Goal: Register for event/course

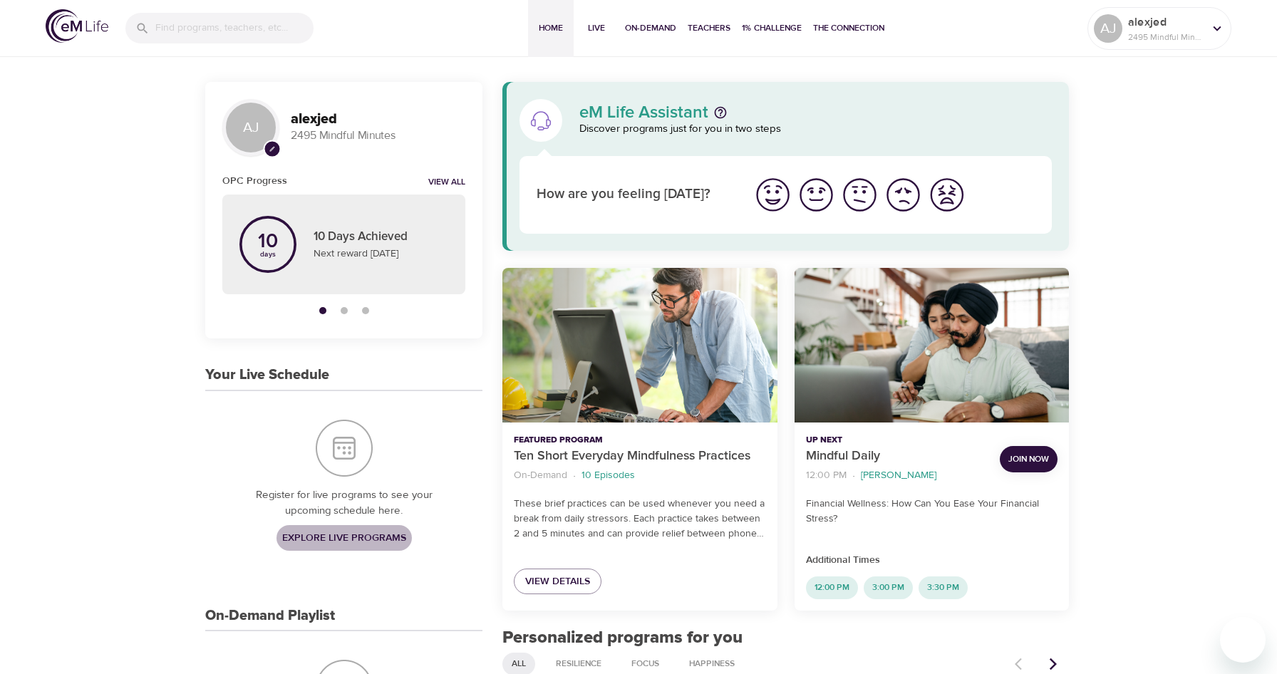
click at [342, 540] on span "Explore Live Programs" at bounding box center [344, 539] width 124 height 18
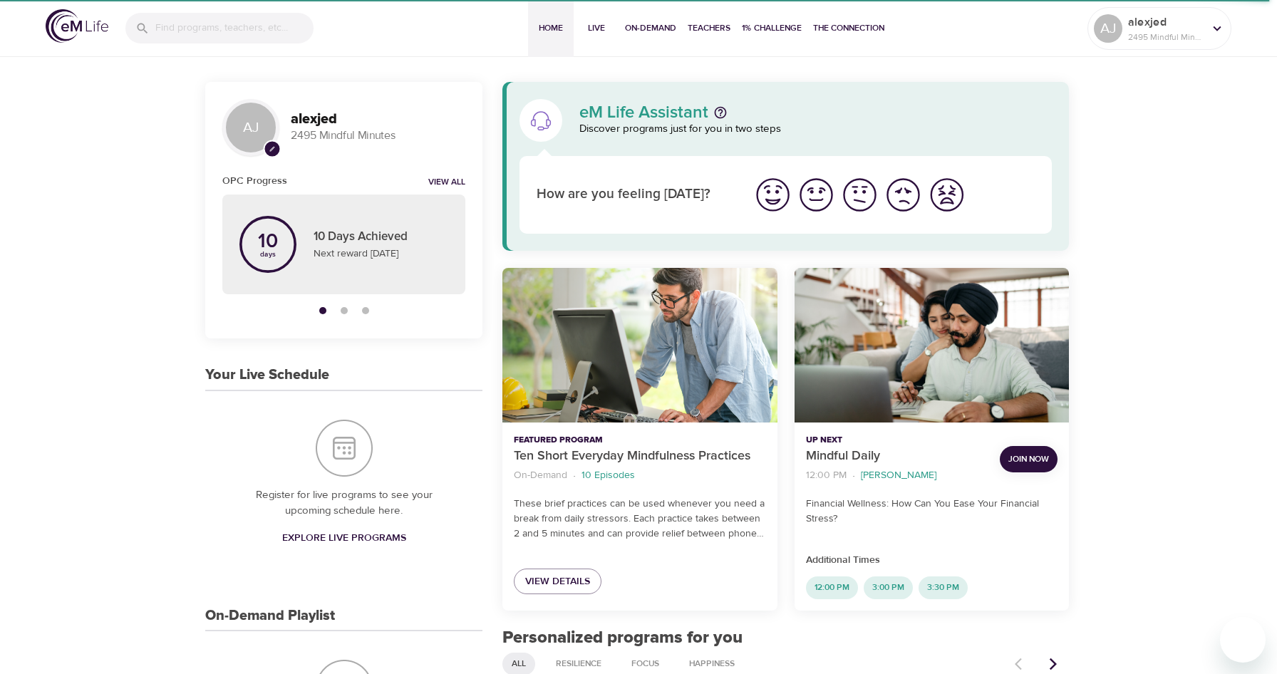
click at [331, 541] on span "Explore Live Programs" at bounding box center [344, 539] width 124 height 18
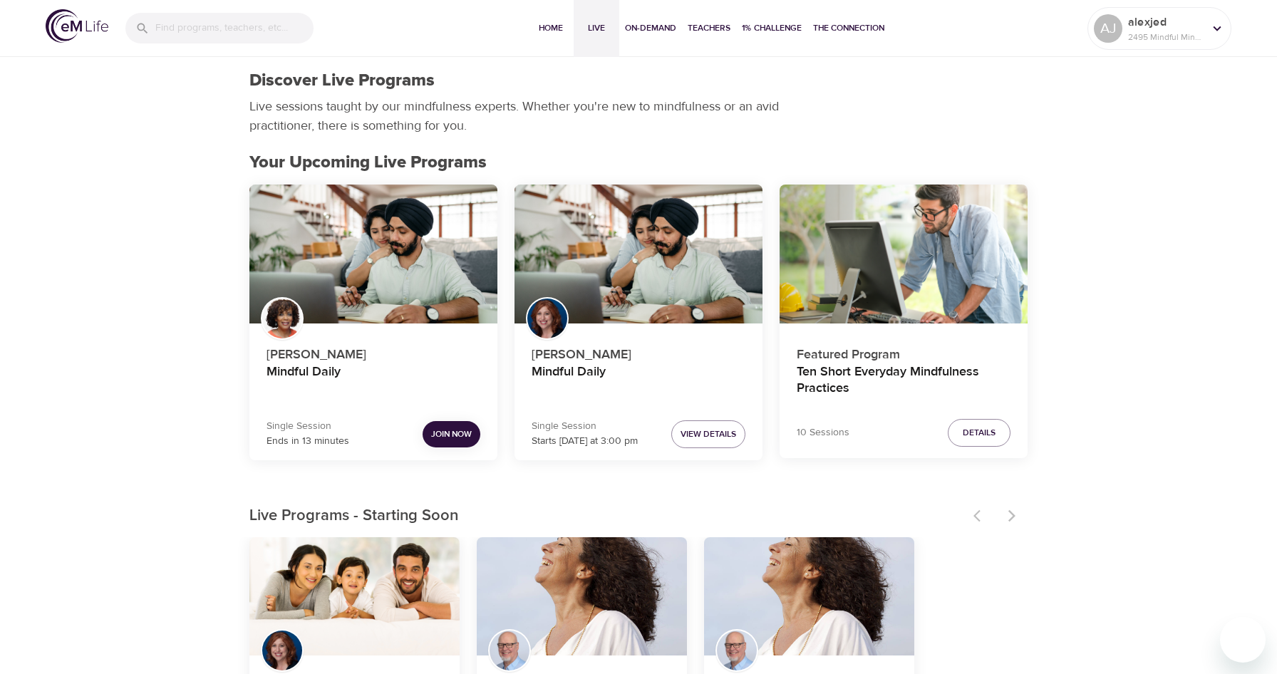
click at [451, 439] on span "Join Now" at bounding box center [451, 434] width 41 height 15
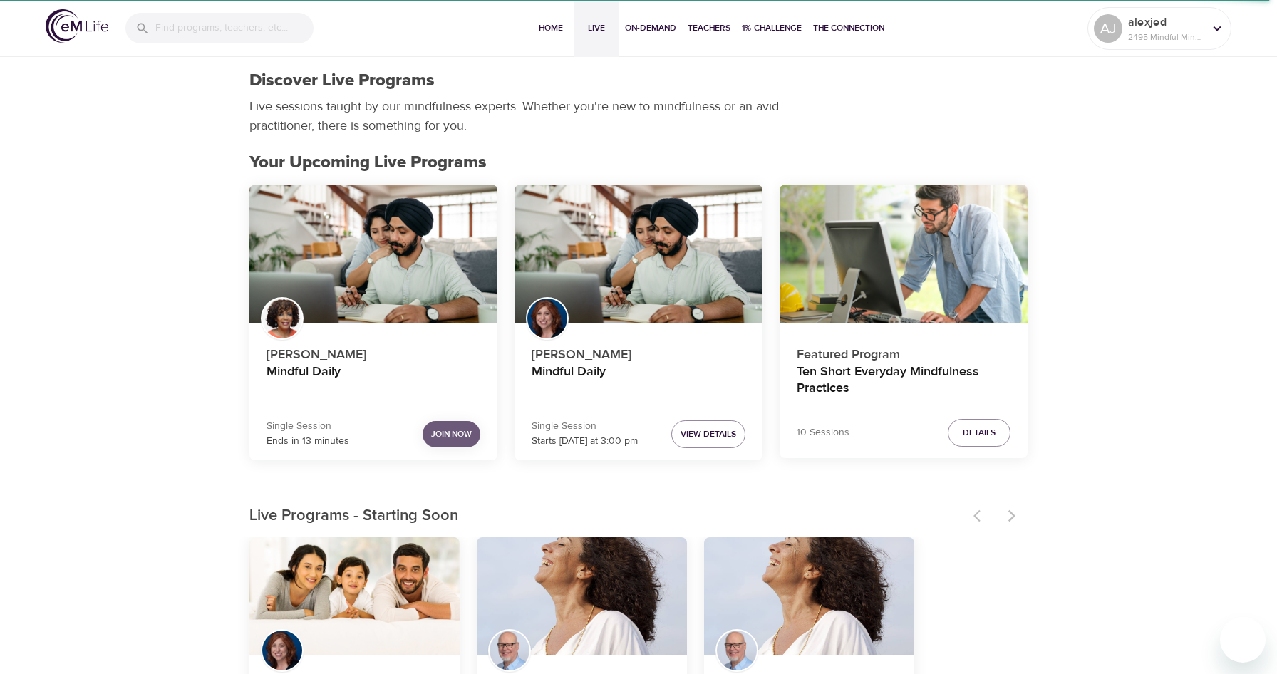
click at [458, 435] on span "Join Now" at bounding box center [451, 434] width 41 height 15
